Goal: Navigation & Orientation: Find specific page/section

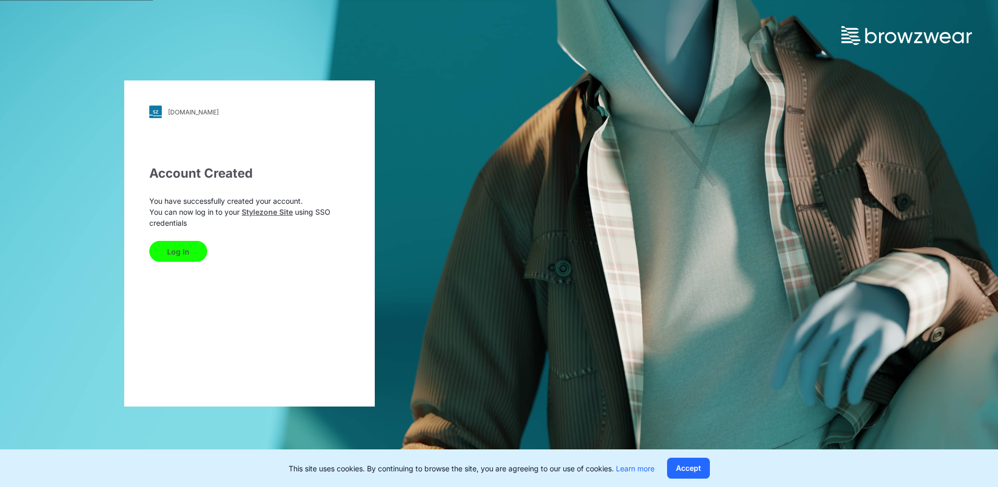
click at [181, 249] on button "Log In" at bounding box center [178, 251] width 58 height 21
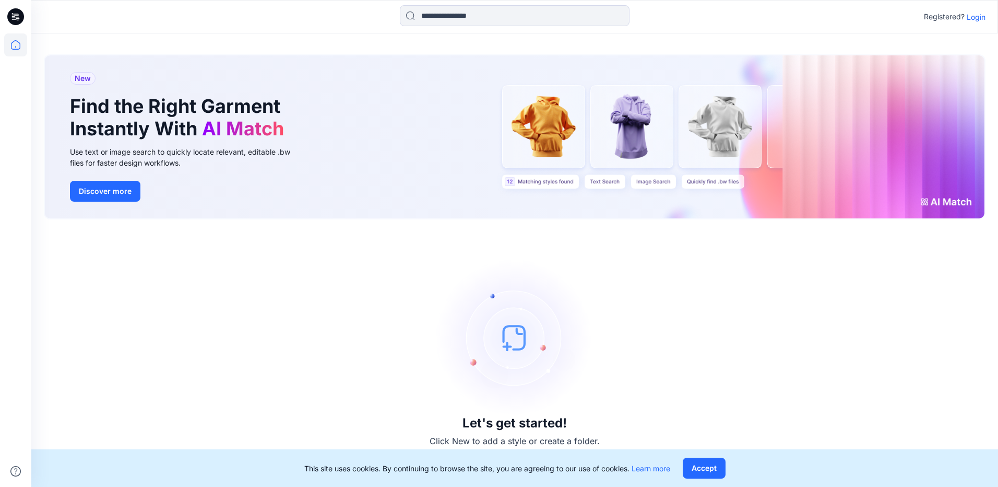
click at [980, 16] on p "Login" at bounding box center [976, 16] width 19 height 11
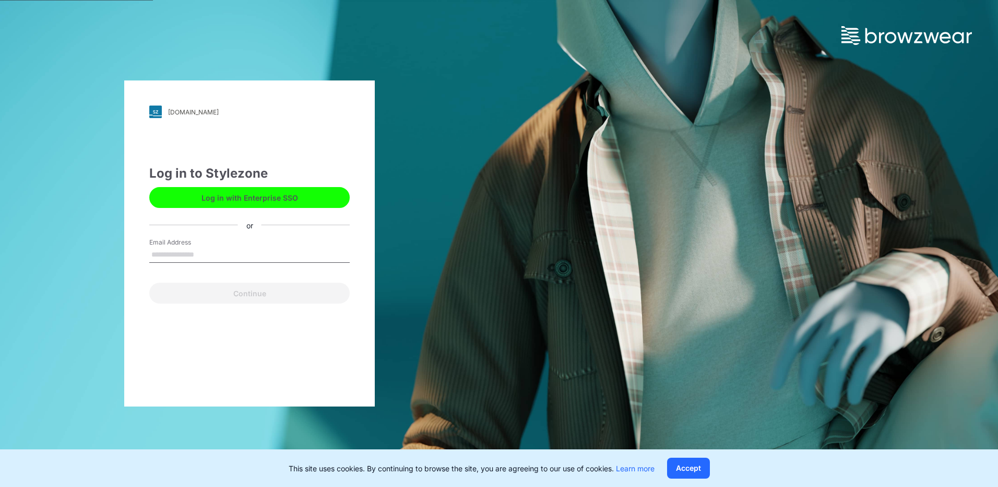
click at [218, 256] on input "Email Address" at bounding box center [249, 255] width 201 height 16
type input "**********"
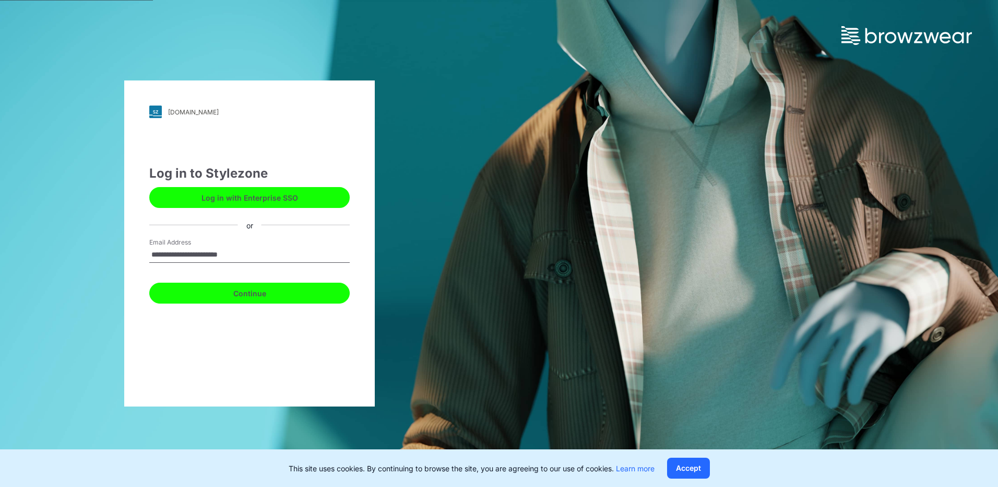
click at [250, 292] on button "Continue" at bounding box center [249, 293] width 201 height 21
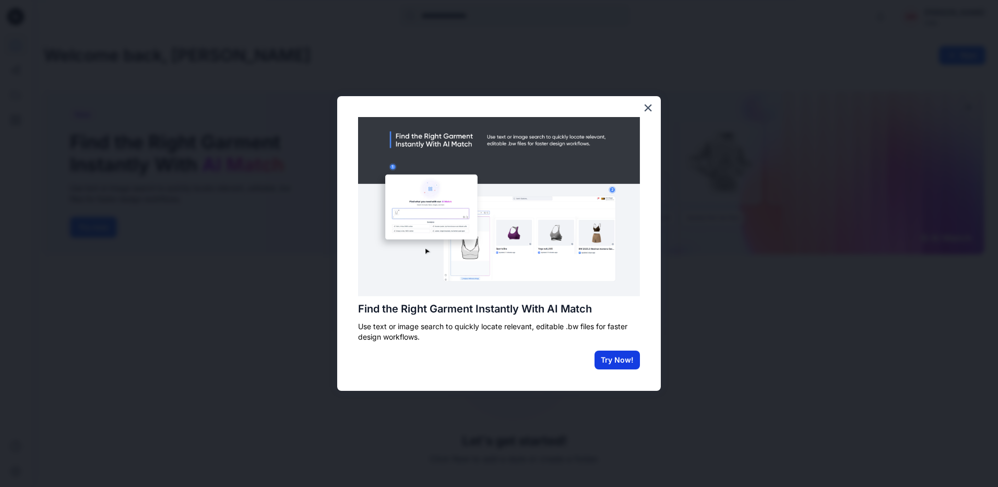
click at [630, 366] on button "Try Now!" at bounding box center [617, 359] width 45 height 19
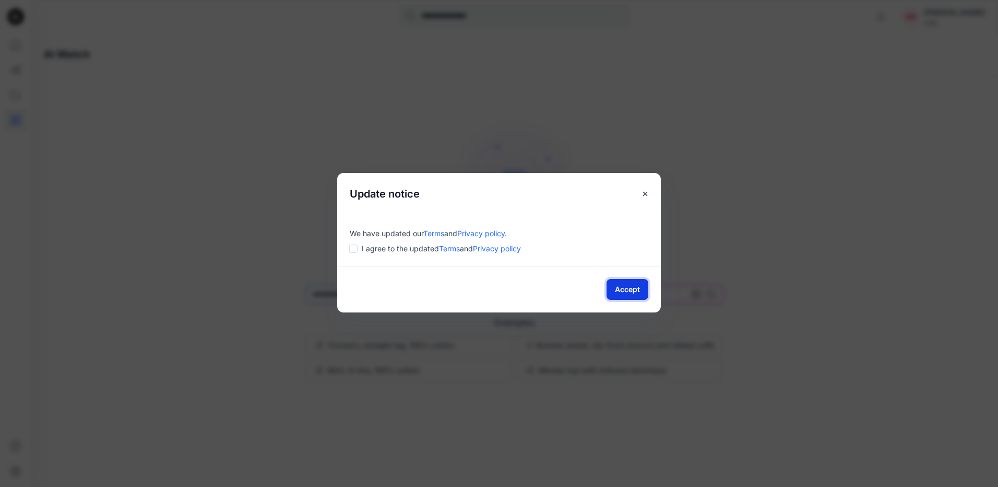
click at [625, 290] on button "Accept" at bounding box center [628, 289] width 42 height 21
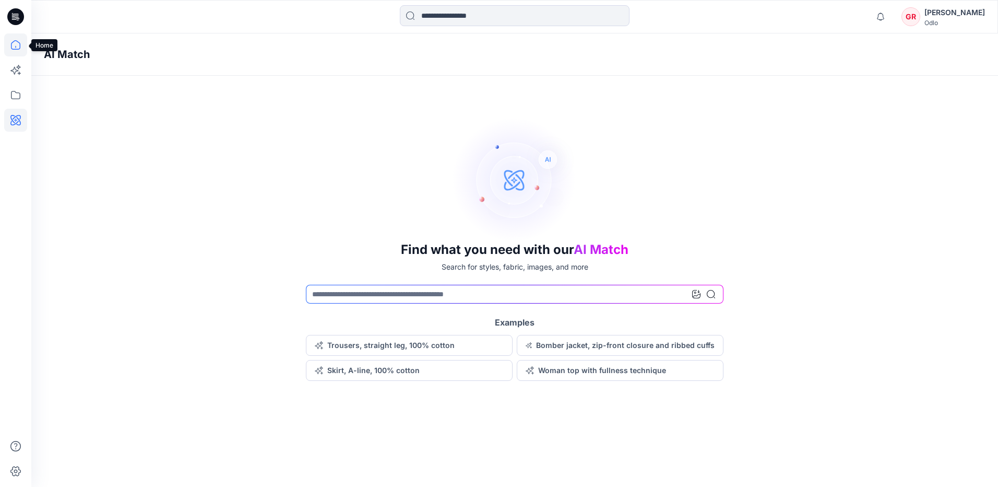
click at [14, 42] on icon at bounding box center [15, 44] width 23 height 23
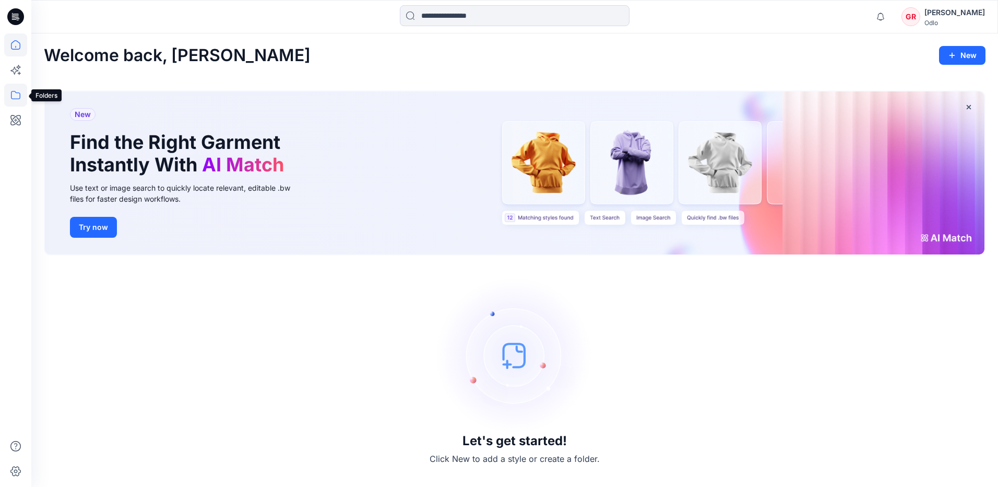
click at [16, 92] on icon at bounding box center [15, 95] width 9 height 8
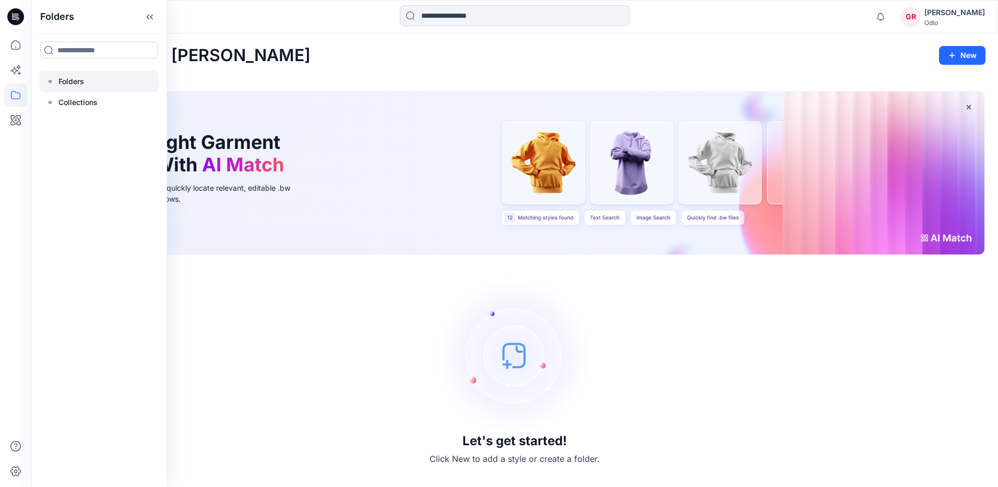
click at [75, 81] on p "Folders" at bounding box center [71, 81] width 26 height 13
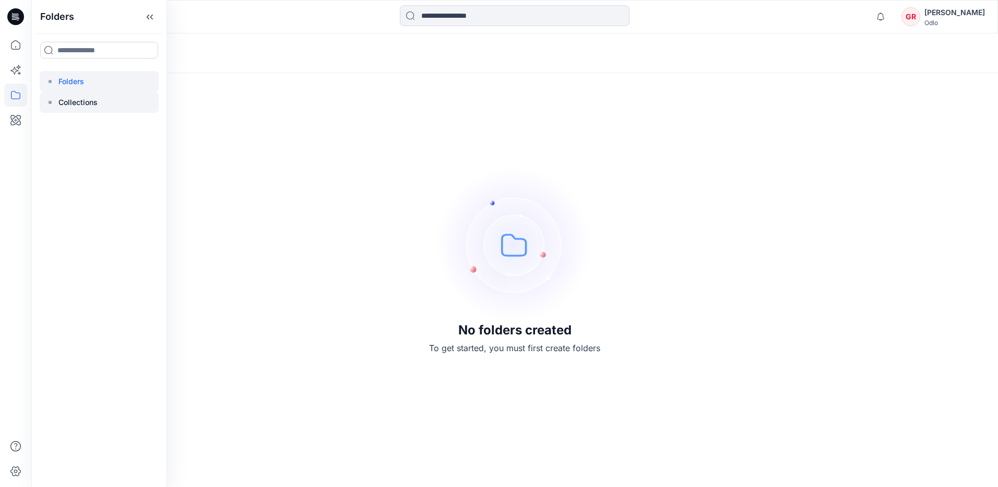
click at [92, 102] on p "Collections" at bounding box center [77, 102] width 39 height 13
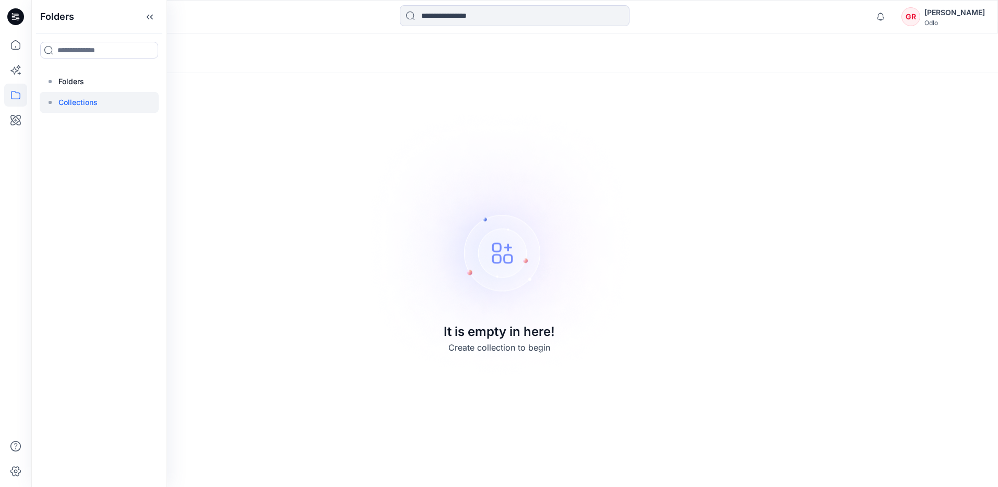
click at [20, 17] on icon at bounding box center [15, 16] width 17 height 17
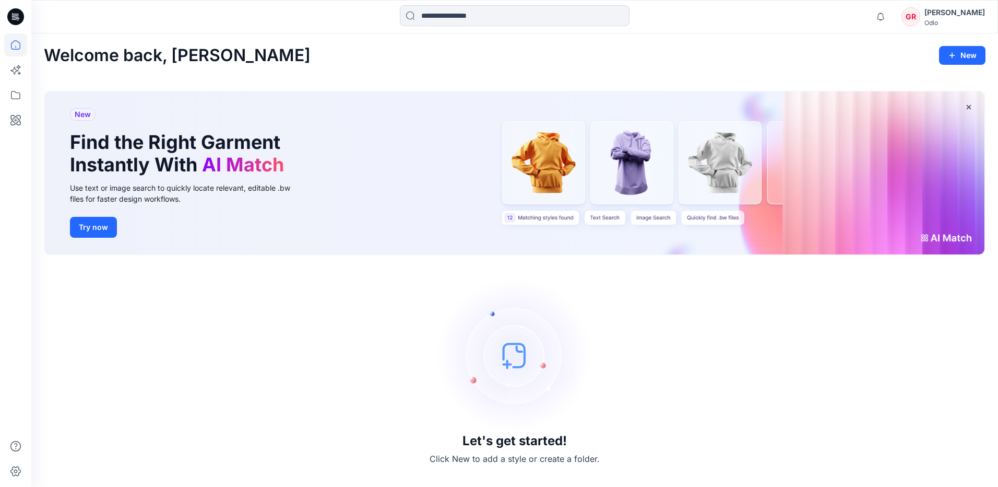
click at [939, 15] on div "Giulia Rezzonico" at bounding box center [955, 12] width 61 height 13
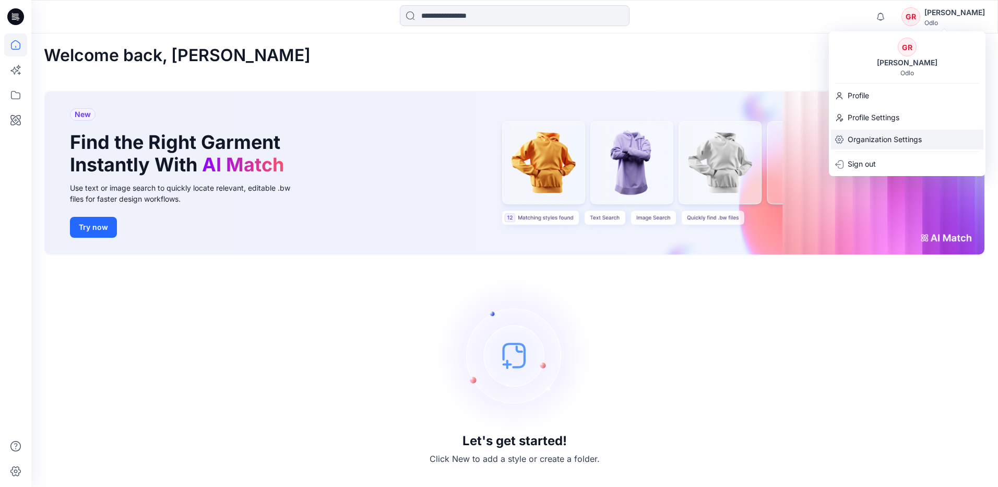
click at [893, 139] on p "Organization Settings" at bounding box center [885, 140] width 74 height 20
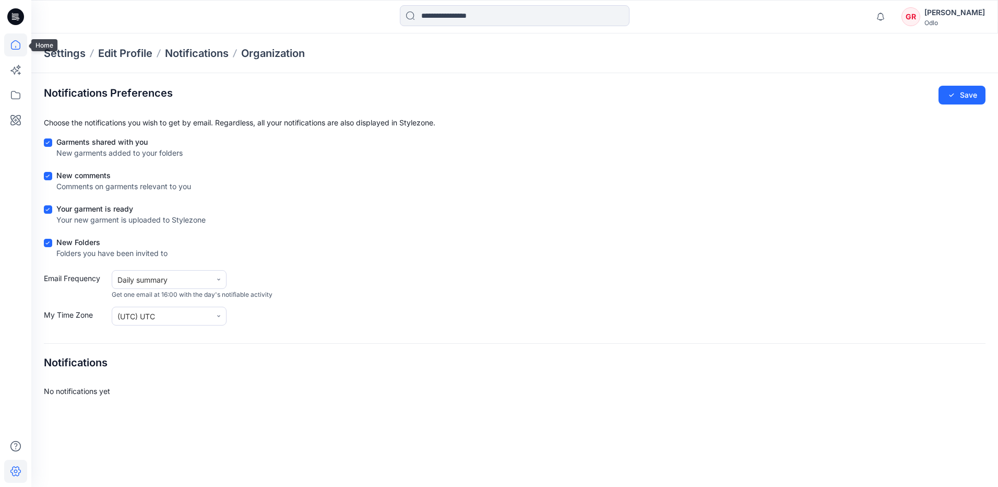
click at [18, 43] on icon at bounding box center [15, 44] width 23 height 23
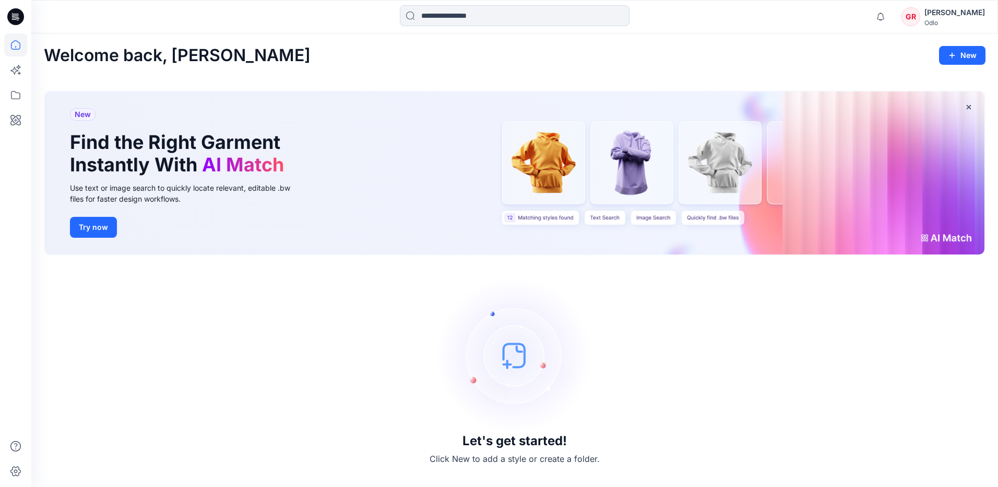
click at [11, 17] on icon at bounding box center [15, 16] width 17 height 17
click at [18, 91] on icon at bounding box center [15, 95] width 23 height 23
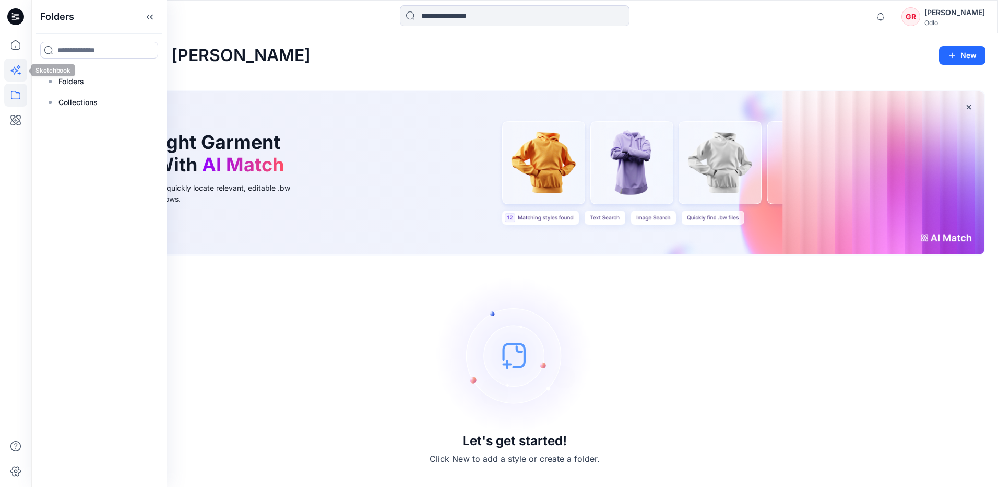
click at [18, 70] on icon at bounding box center [15, 69] width 23 height 23
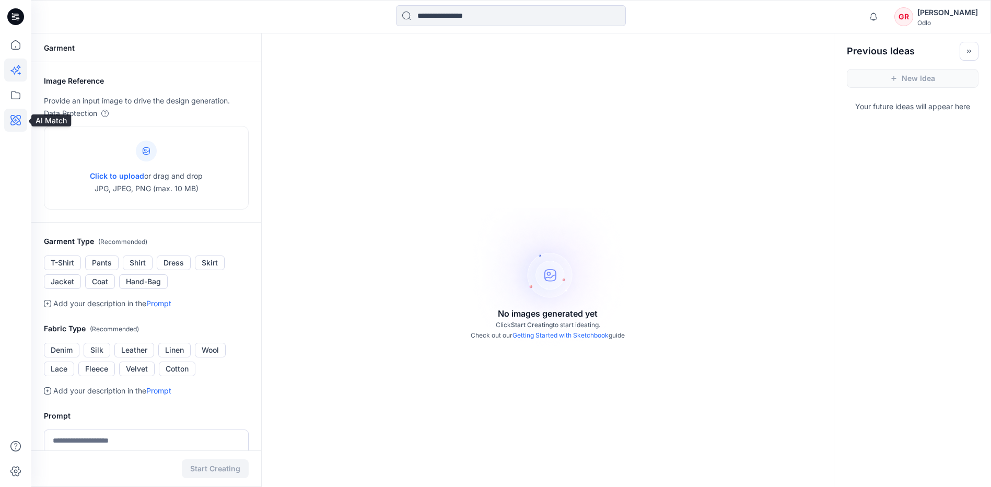
click at [16, 117] on icon at bounding box center [15, 120] width 23 height 23
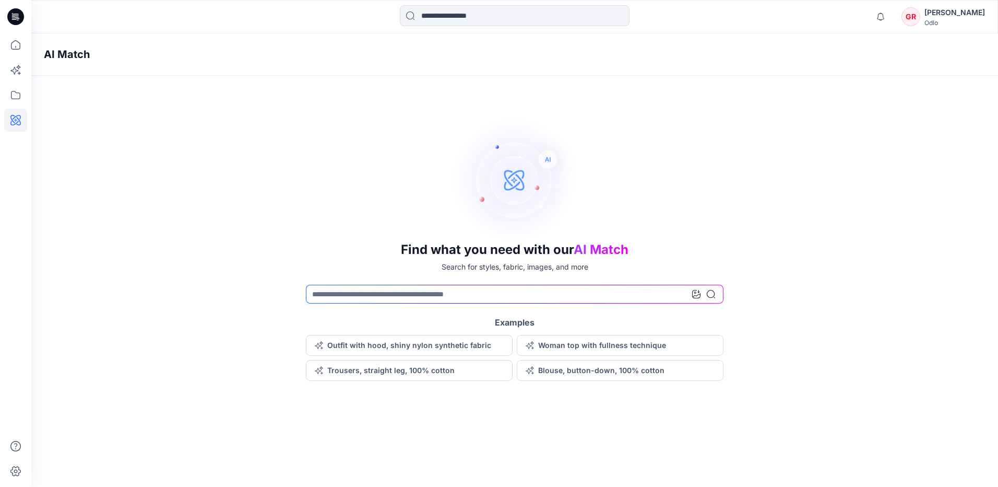
click at [14, 13] on icon at bounding box center [15, 16] width 17 height 17
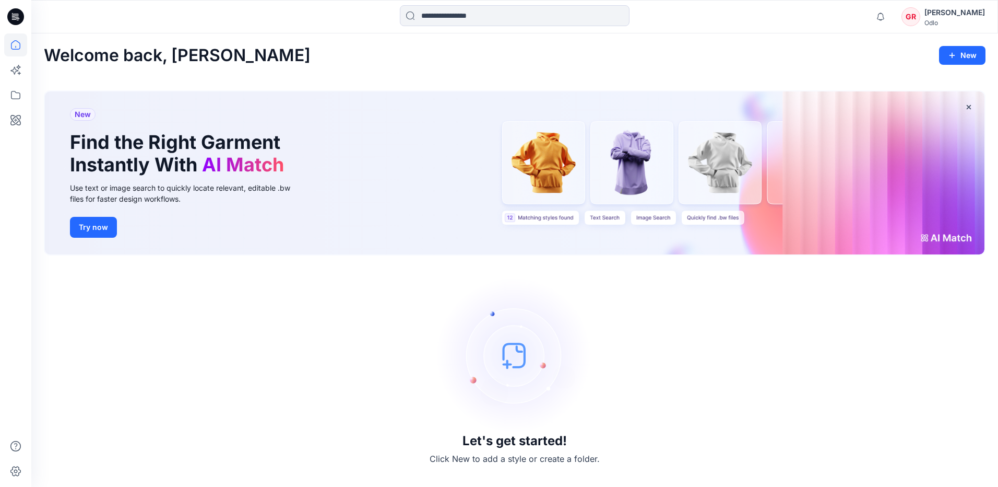
click at [928, 14] on div "Giulia Rezzonico" at bounding box center [955, 12] width 61 height 13
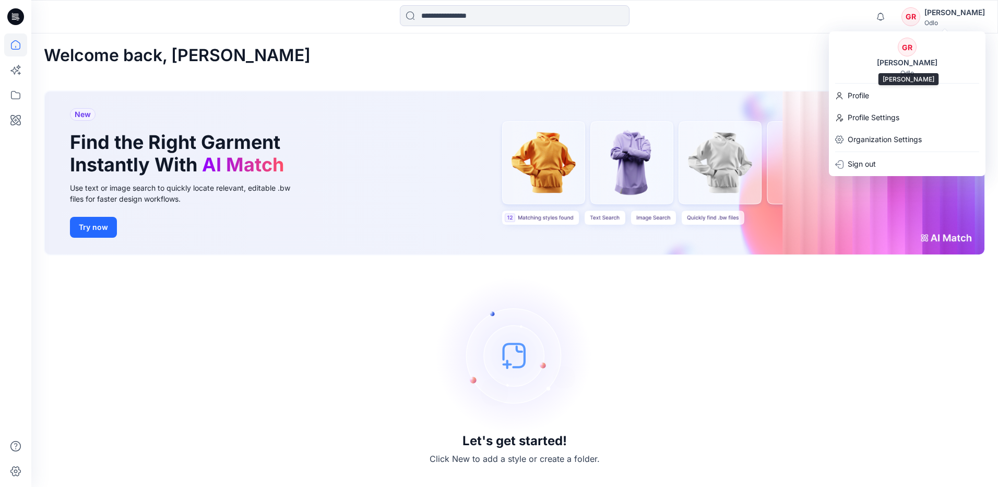
click at [913, 61] on div "Giulia Rezzonico" at bounding box center [907, 62] width 73 height 13
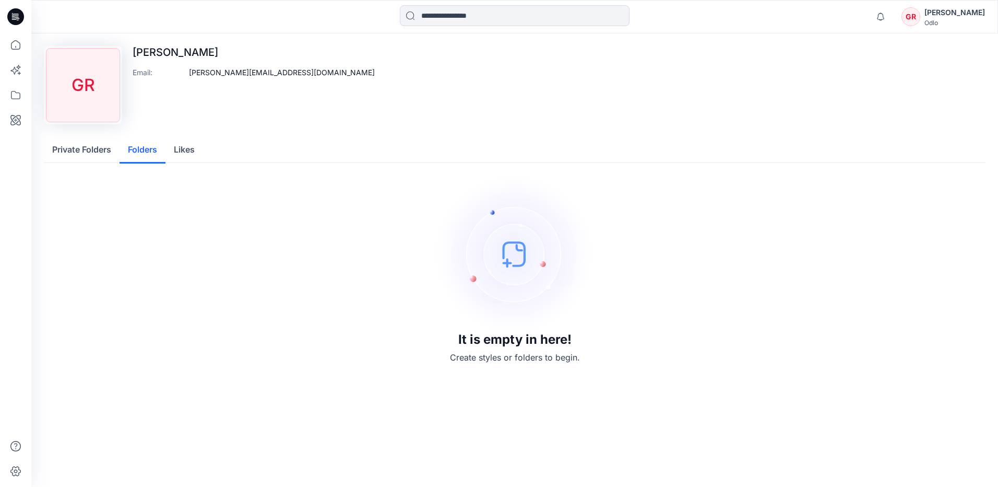
click at [140, 152] on button "Folders" at bounding box center [143, 150] width 46 height 27
click at [199, 145] on button "Likes" at bounding box center [185, 150] width 38 height 27
click at [132, 152] on button "Folders" at bounding box center [143, 150] width 46 height 27
click at [63, 137] on button "Private Folders" at bounding box center [82, 150] width 76 height 27
click at [181, 148] on button "Likes" at bounding box center [185, 150] width 38 height 27
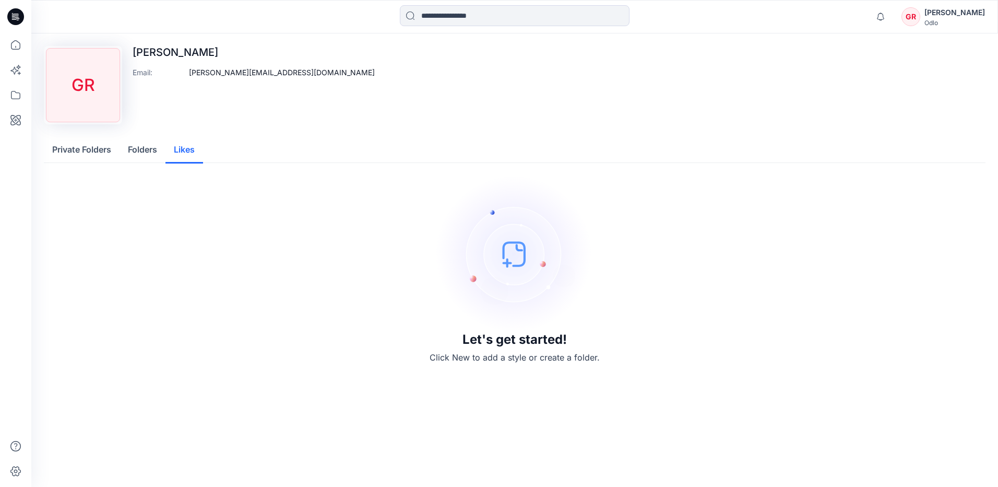
click at [139, 152] on button "Folders" at bounding box center [143, 150] width 46 height 27
click at [15, 46] on icon at bounding box center [15, 44] width 23 height 23
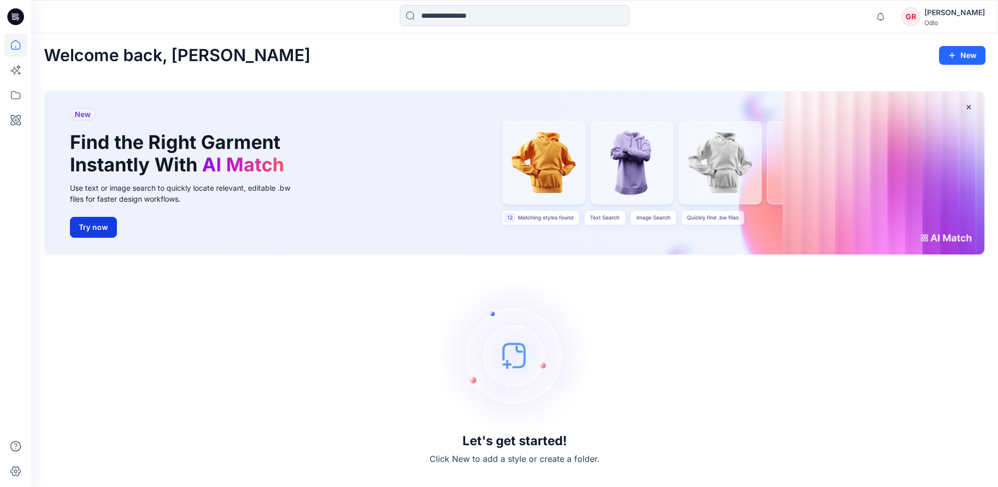
click at [104, 222] on button "Try now" at bounding box center [93, 227] width 47 height 21
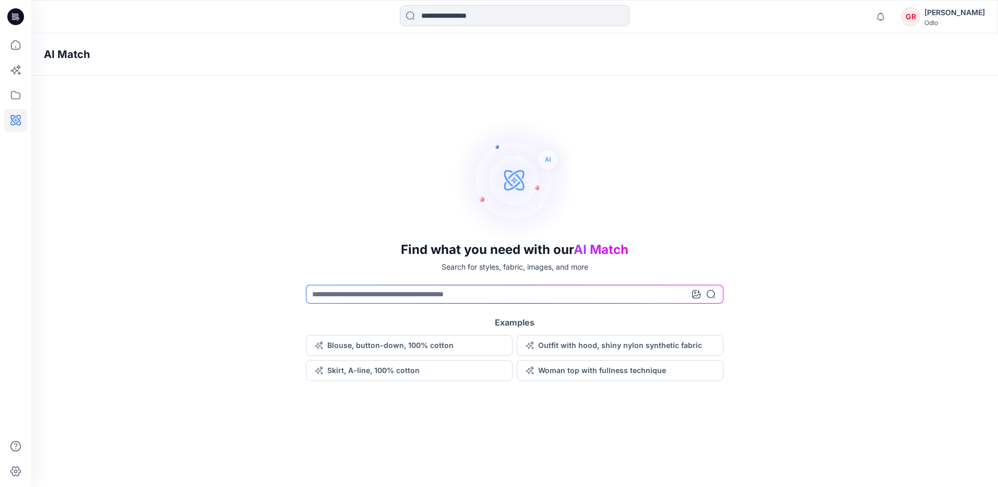
click at [14, 16] on icon at bounding box center [13, 16] width 3 height 1
